Goal: Task Accomplishment & Management: Manage account settings

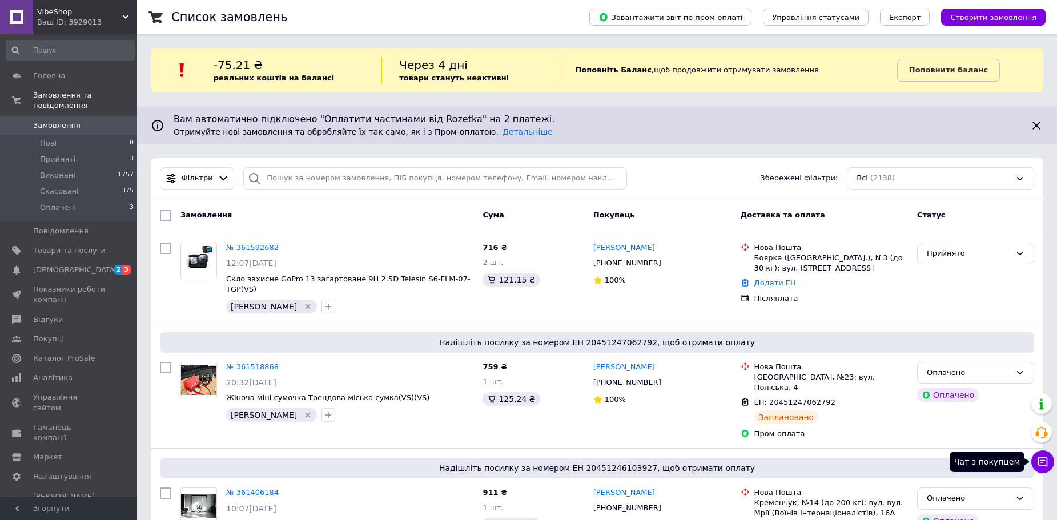
click at [1044, 461] on icon at bounding box center [1042, 461] width 11 height 11
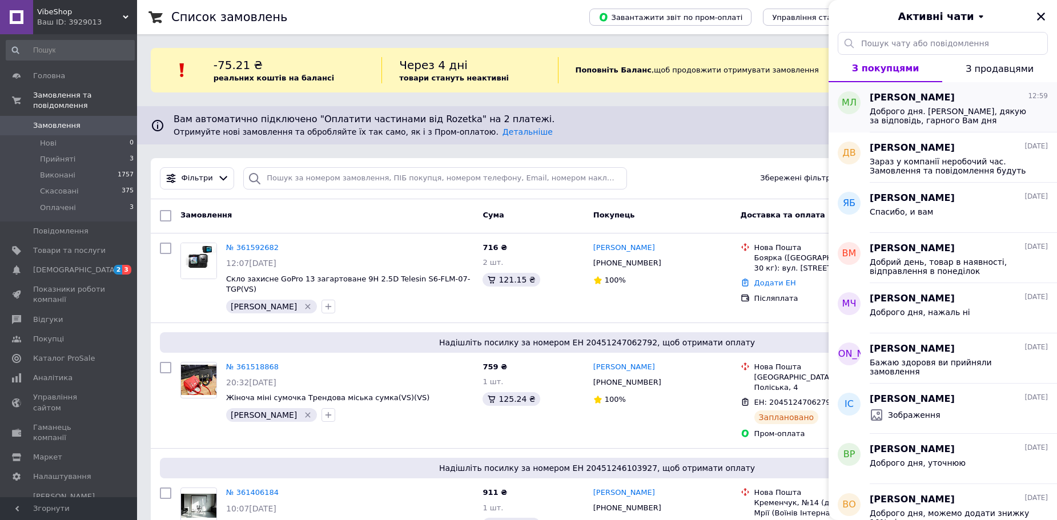
click at [973, 97] on div "Мар'яна Лашта 12:59" at bounding box center [959, 97] width 178 height 13
